Goal: Communication & Community: Answer question/provide support

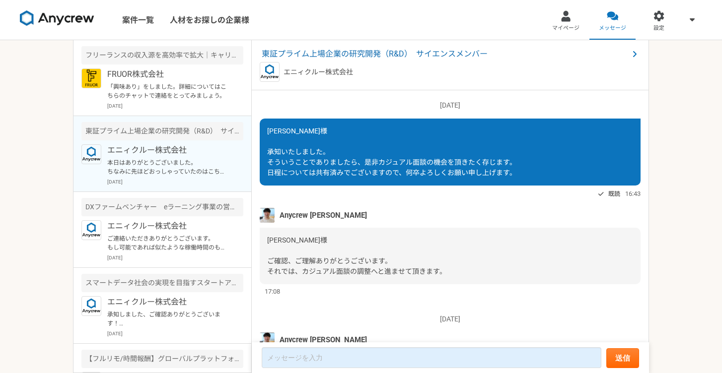
click at [156, 90] on p "「興味あり」をしました。詳細についてはこちらのチャットで連絡をとってみましょう。" at bounding box center [168, 91] width 123 height 18
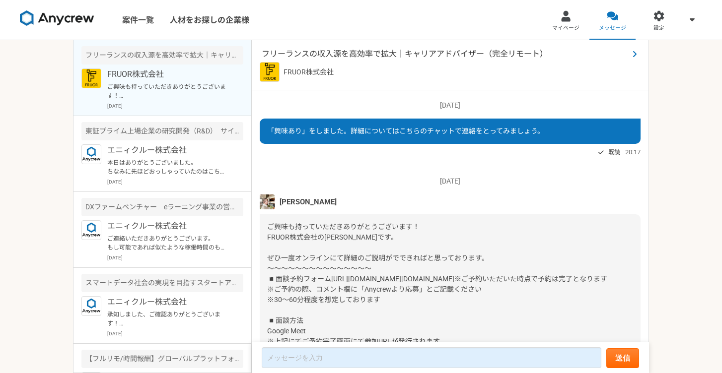
click at [406, 53] on span "フリーランスの収入源を高効率で拡大｜キャリアアドバイザー（完全リモート）" at bounding box center [445, 54] width 367 height 12
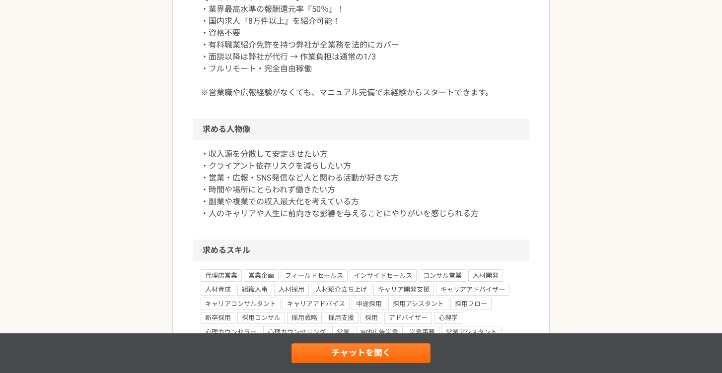
scroll to position [232, 0]
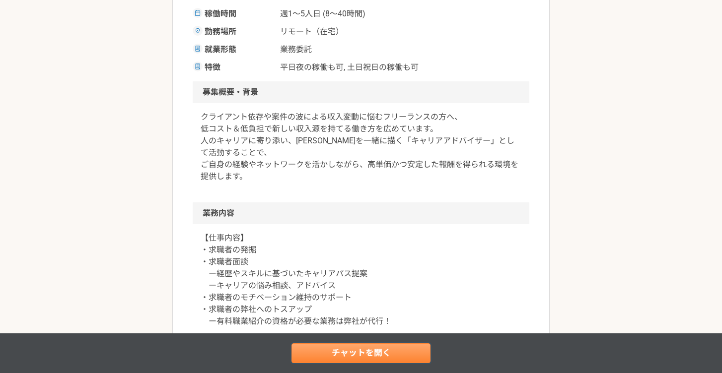
click at [401, 349] on link "チャットを開く" at bounding box center [360, 353] width 139 height 20
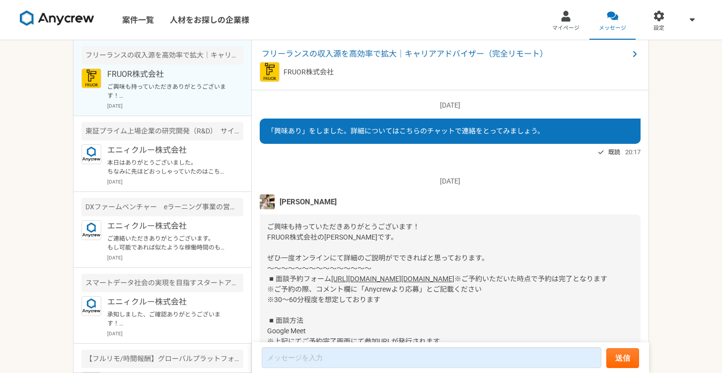
scroll to position [157, 0]
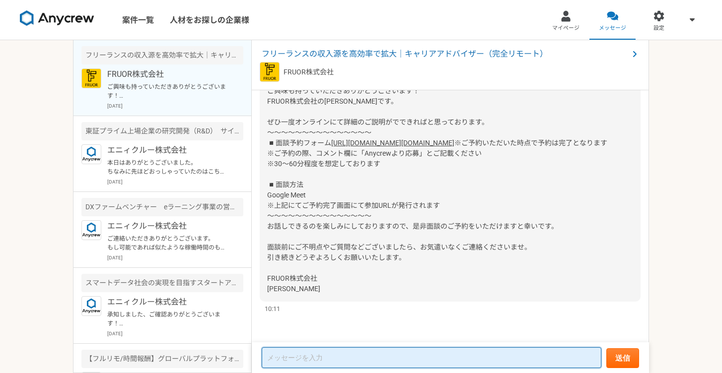
click at [390, 354] on textarea at bounding box center [431, 357] width 339 height 21
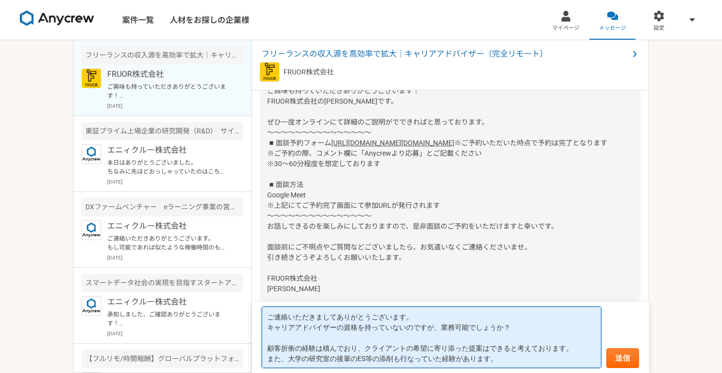
click at [497, 345] on textarea "ご連絡いただきましてありがとうございます。 キャリアアドバイザーの資格を持っていないのですが、業務可能でしょうか？ 顧客折衝の経験は積んでおり、クライアントの…" at bounding box center [431, 338] width 339 height 62
click at [502, 359] on textarea "ご連絡いただきましてありがとうございます。 キャリアアドバイザーの資格を持っていないのですが、業務可能でしょうか？ 顧客折衝の経験は積んでおり、クライアントの…" at bounding box center [431, 338] width 339 height 62
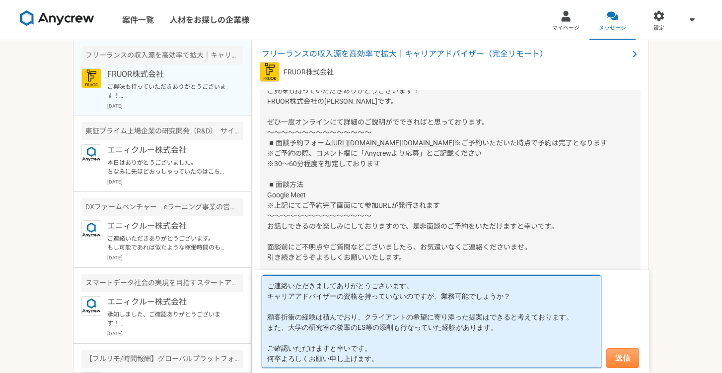
type textarea "ご連絡いただきましてありがとうございます。 キャリアアドバイザーの資格を持っていないのですが、業務可能でしょうか？ 顧客折衝の経験は積んでおり、クライアントの…"
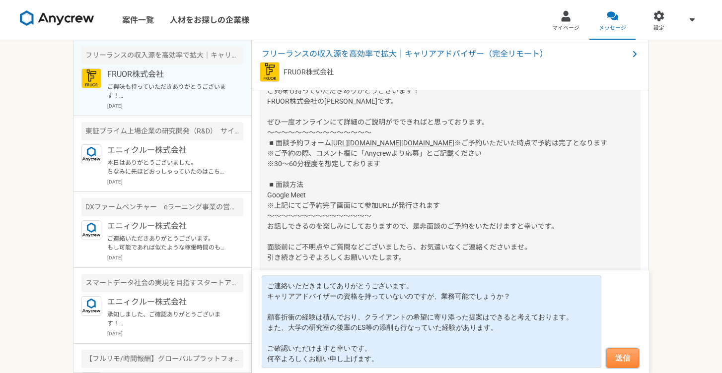
click at [610, 355] on button "送信" at bounding box center [622, 358] width 33 height 20
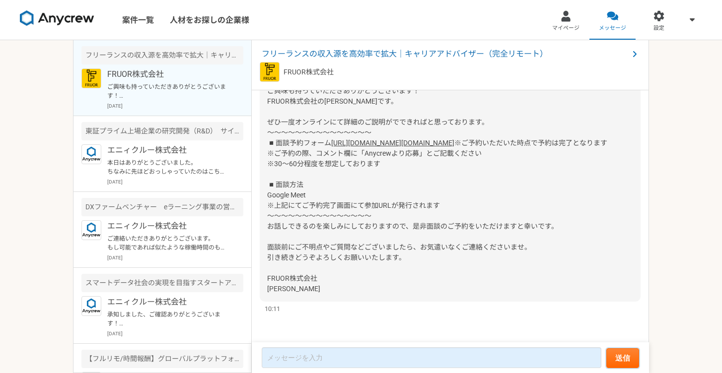
scroll to position [275, 0]
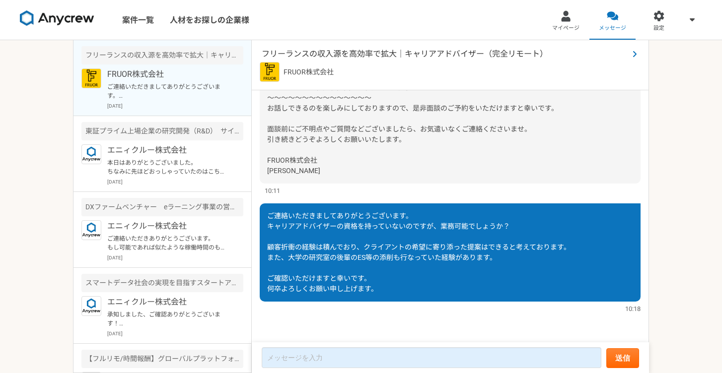
click at [385, 52] on span "フリーランスの収入源を高効率で拡大｜キャリアアドバイザー（完全リモート）" at bounding box center [445, 54] width 367 height 12
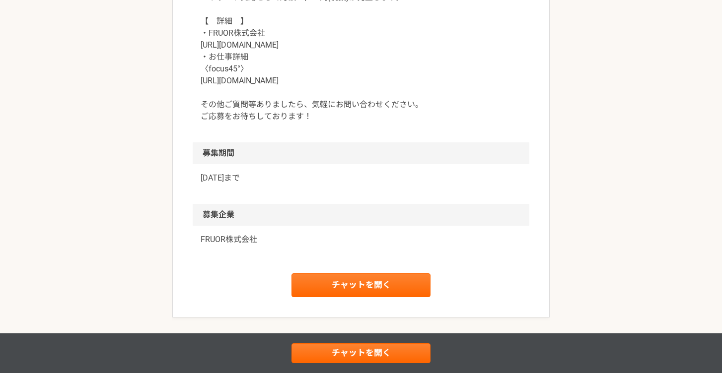
scroll to position [1114, 0]
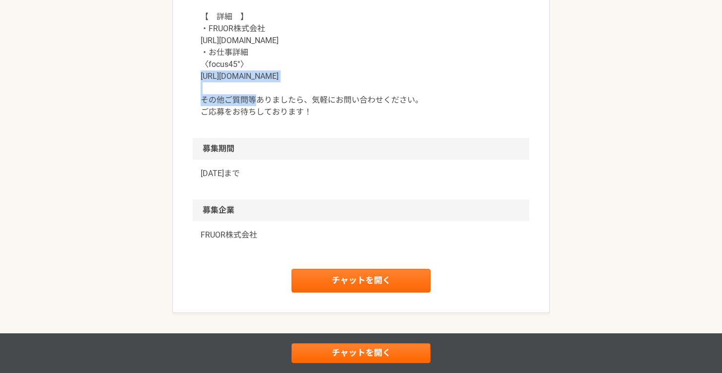
drag, startPoint x: 200, startPoint y: 77, endPoint x: 302, endPoint y: 81, distance: 101.8
copy p "[URL][DOMAIN_NAME]"
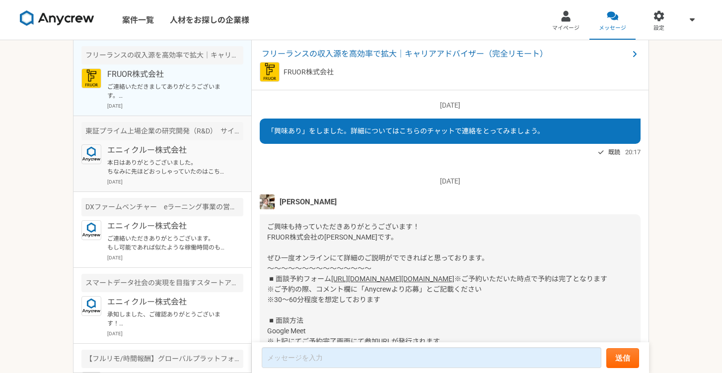
click at [162, 174] on p "本日はありがとうございました。 ちなみに先ほどおっしゃっていたのはこちらですか？ [URL][DOMAIN_NAME]" at bounding box center [168, 167] width 123 height 18
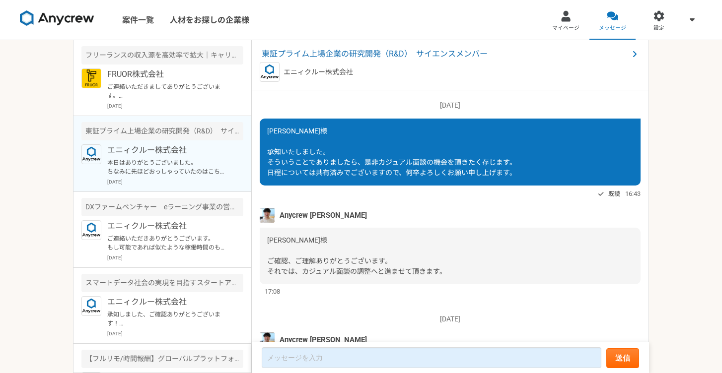
scroll to position [925, 0]
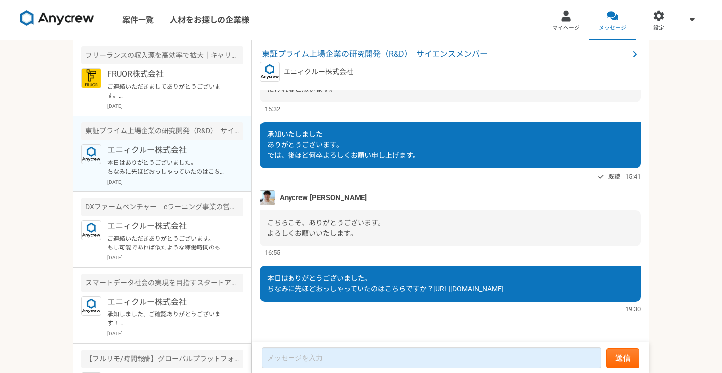
click at [433, 292] on link "[URL][DOMAIN_NAME]" at bounding box center [468, 289] width 70 height 8
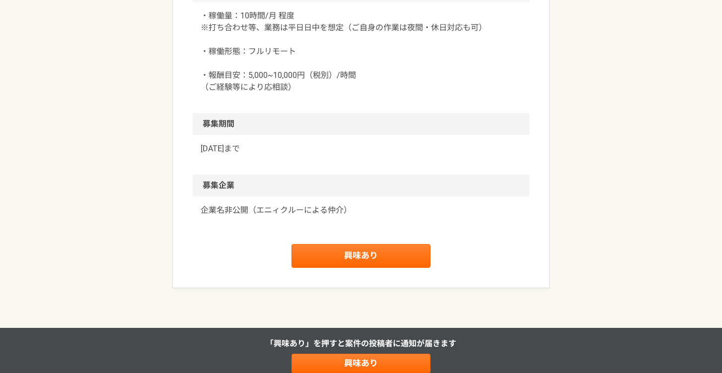
scroll to position [888, 0]
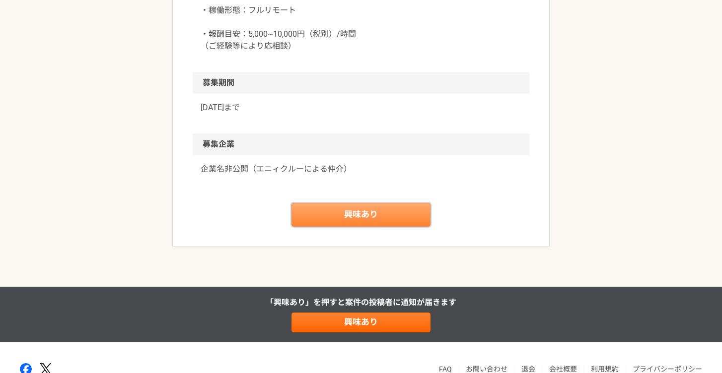
click at [366, 220] on link "興味あり" at bounding box center [360, 215] width 139 height 24
